Goal: Task Accomplishment & Management: Complete application form

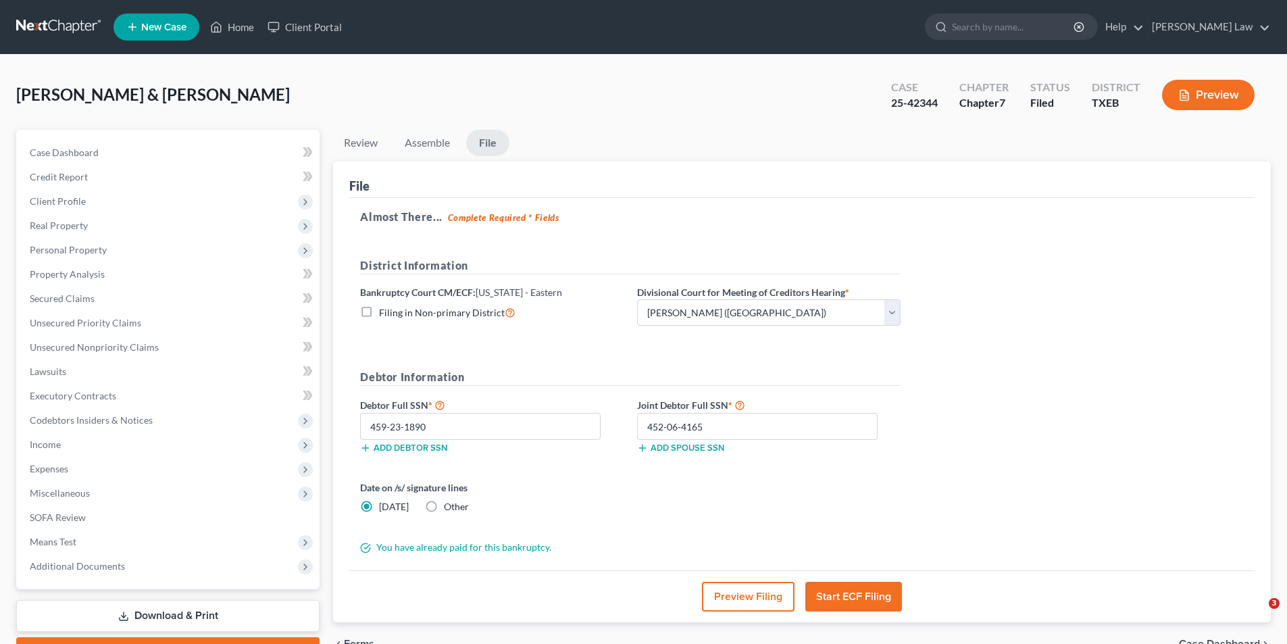
select select "3"
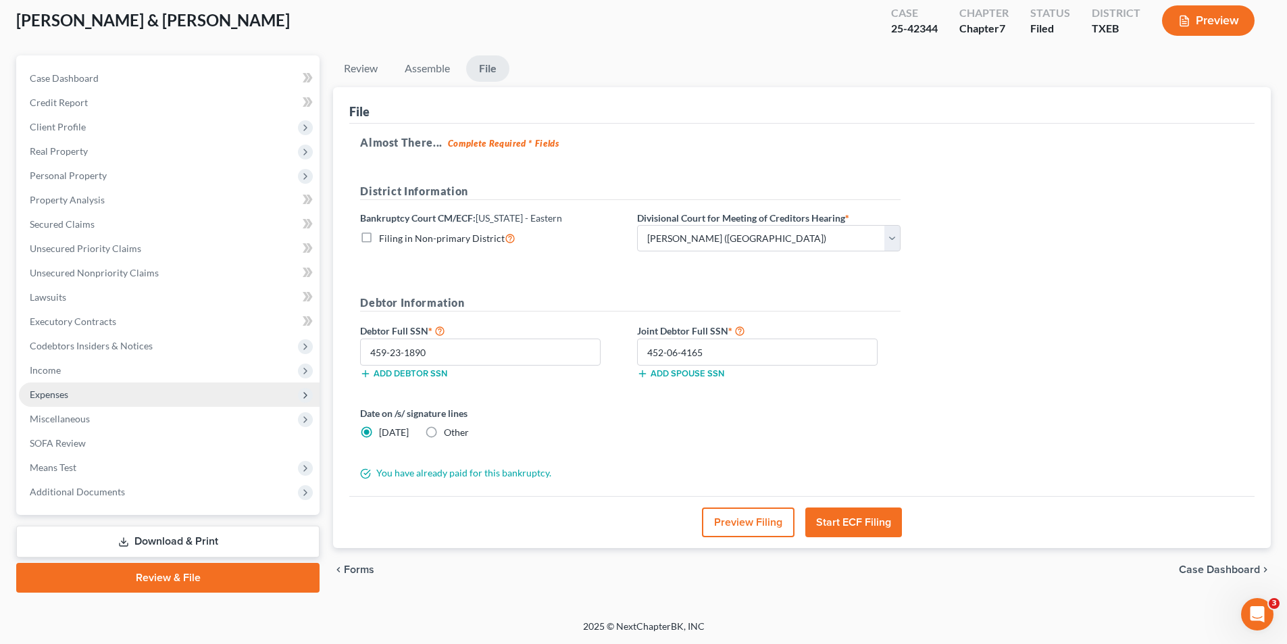
scroll to position [74, 0]
click at [79, 248] on span "Unsecured Priority Claims" at bounding box center [85, 248] width 111 height 11
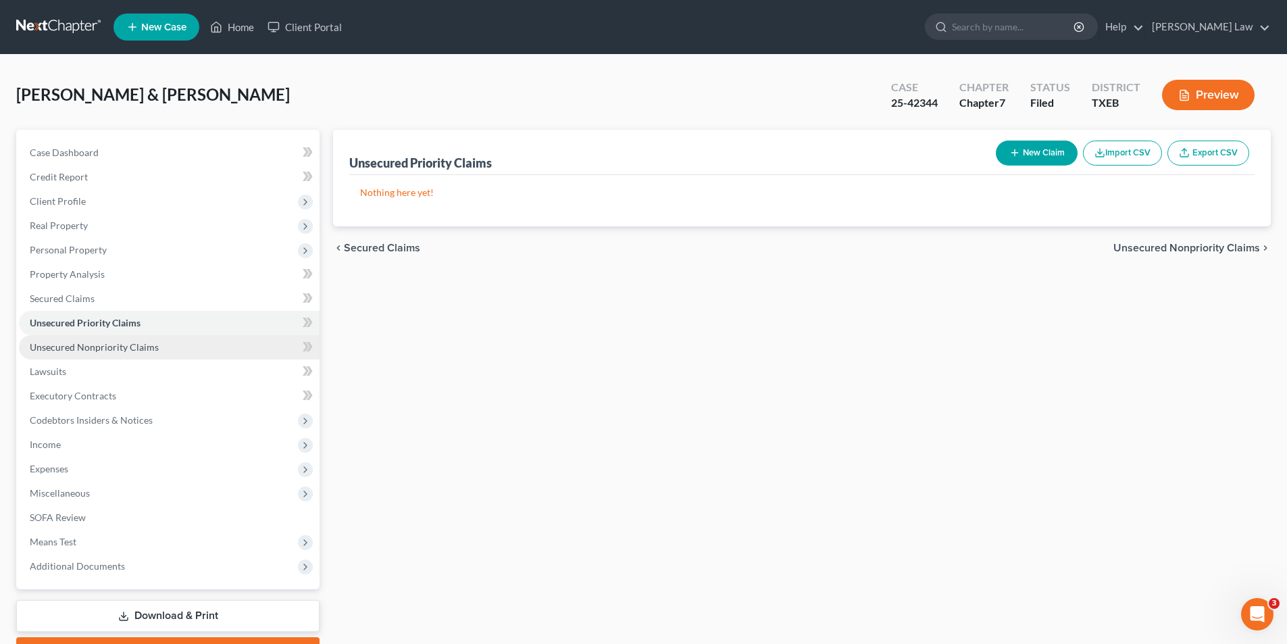
click at [147, 347] on span "Unsecured Nonpriority Claims" at bounding box center [94, 346] width 129 height 11
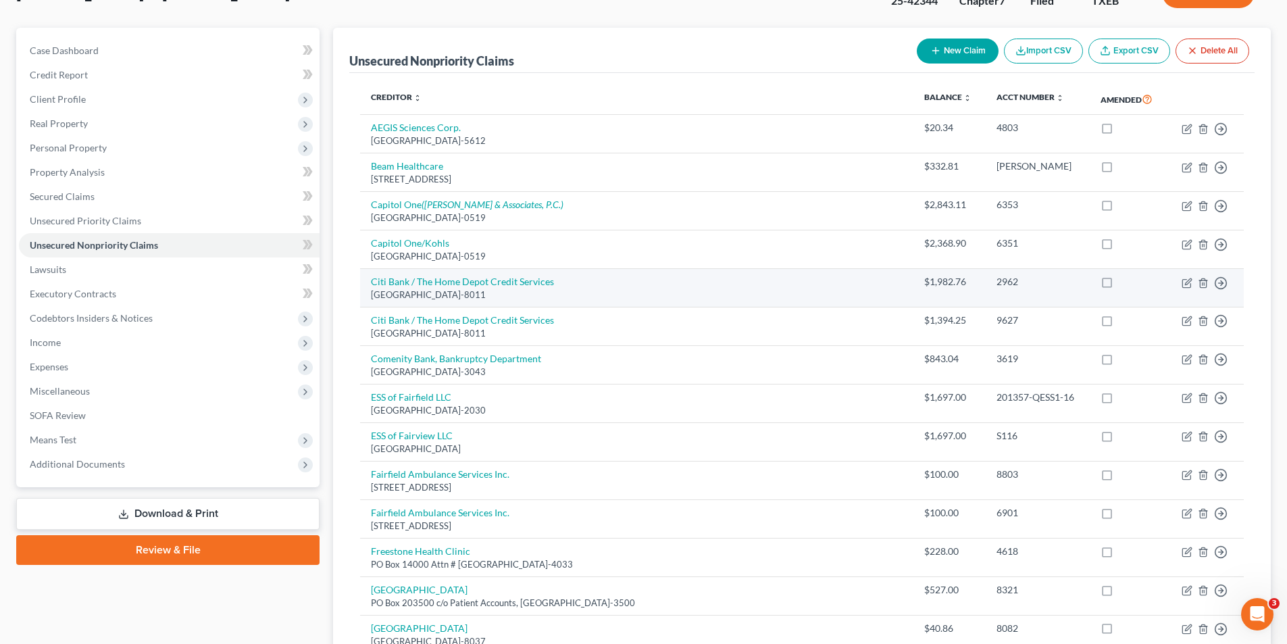
scroll to position [135, 0]
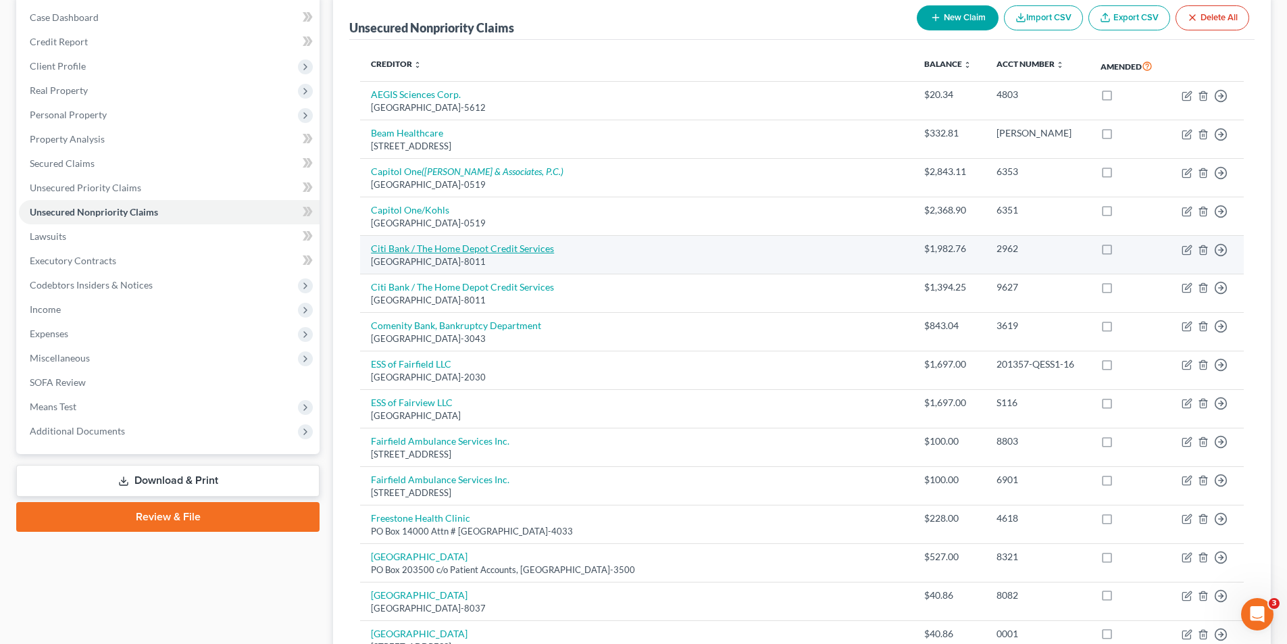
click at [477, 251] on link "Citi Bank / The Home Depot Credit Services" at bounding box center [462, 248] width 183 height 11
select select "3"
select select "2"
select select "0"
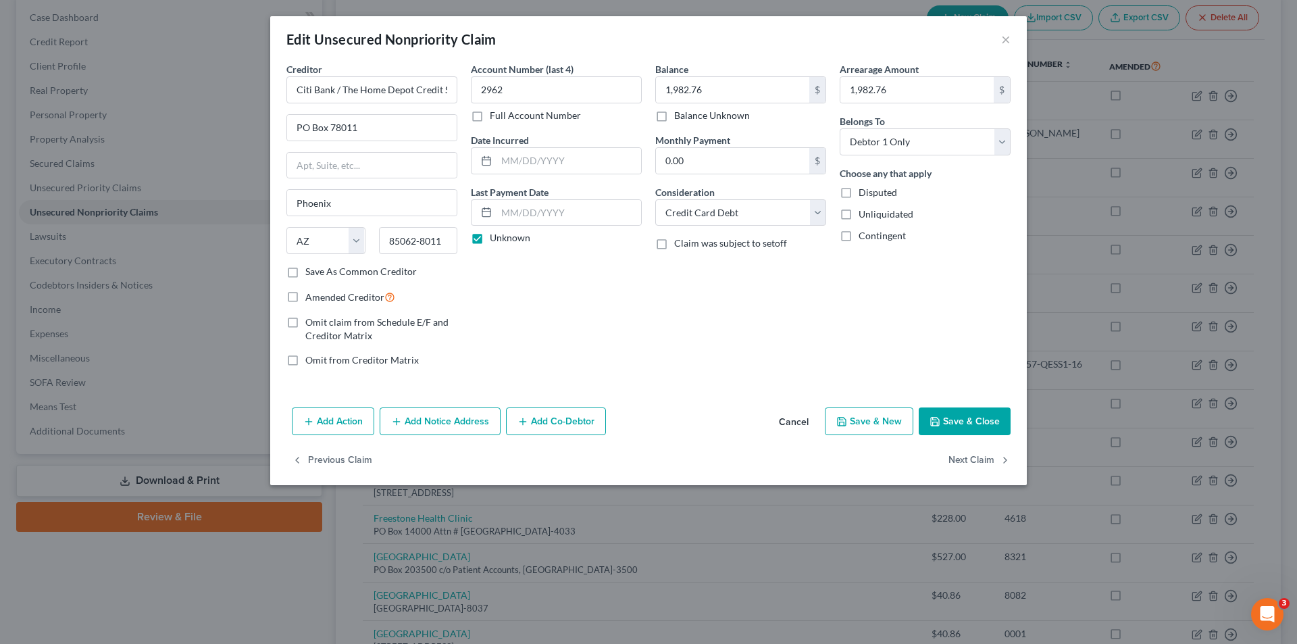
click at [795, 424] on button "Cancel" at bounding box center [793, 422] width 51 height 27
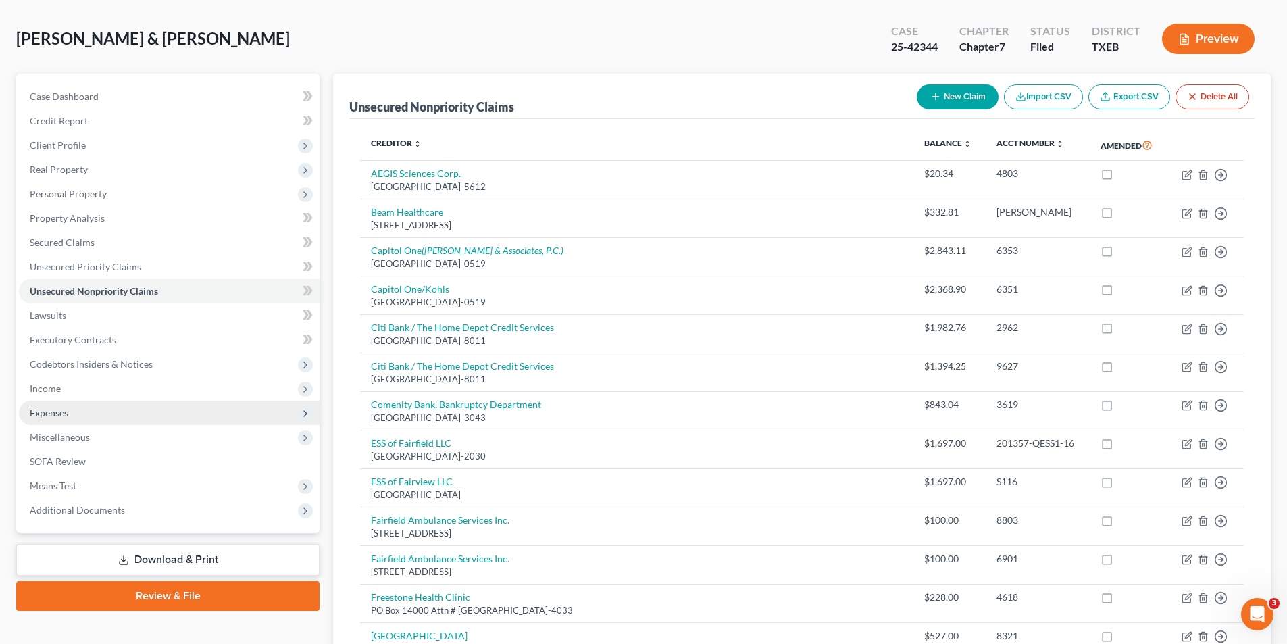
scroll to position [0, 0]
